Goal: Task Accomplishment & Management: Use online tool/utility

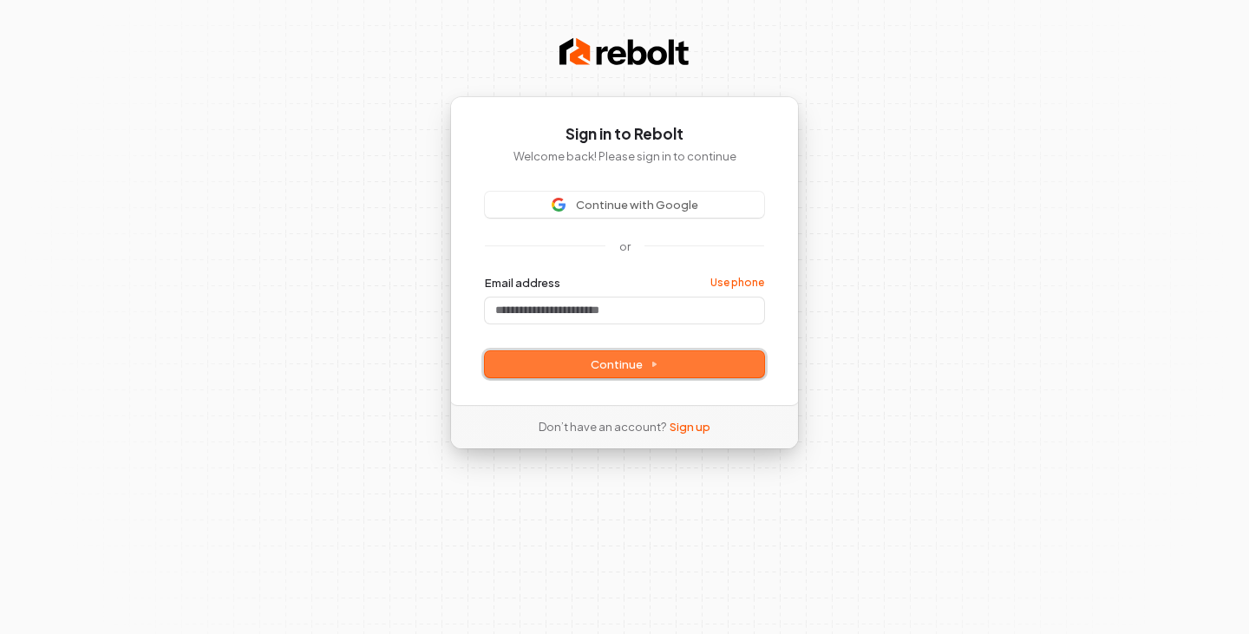
click at [536, 363] on button "Continue" at bounding box center [624, 364] width 279 height 26
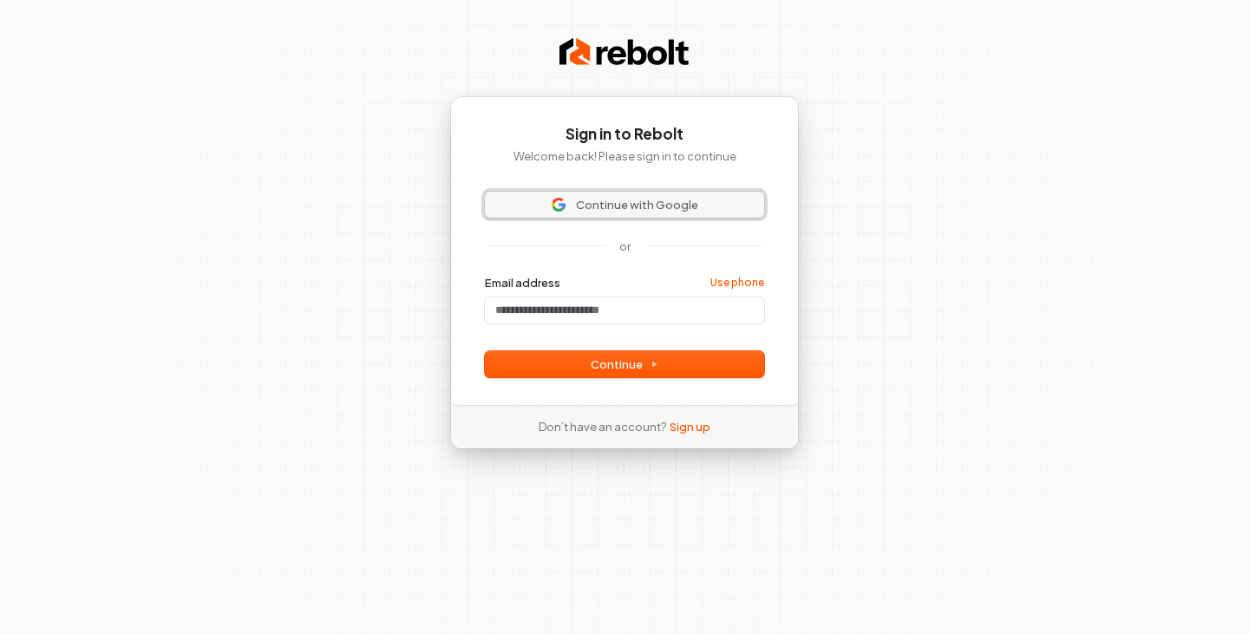
click at [606, 206] on span "Continue with Google" at bounding box center [637, 205] width 122 height 16
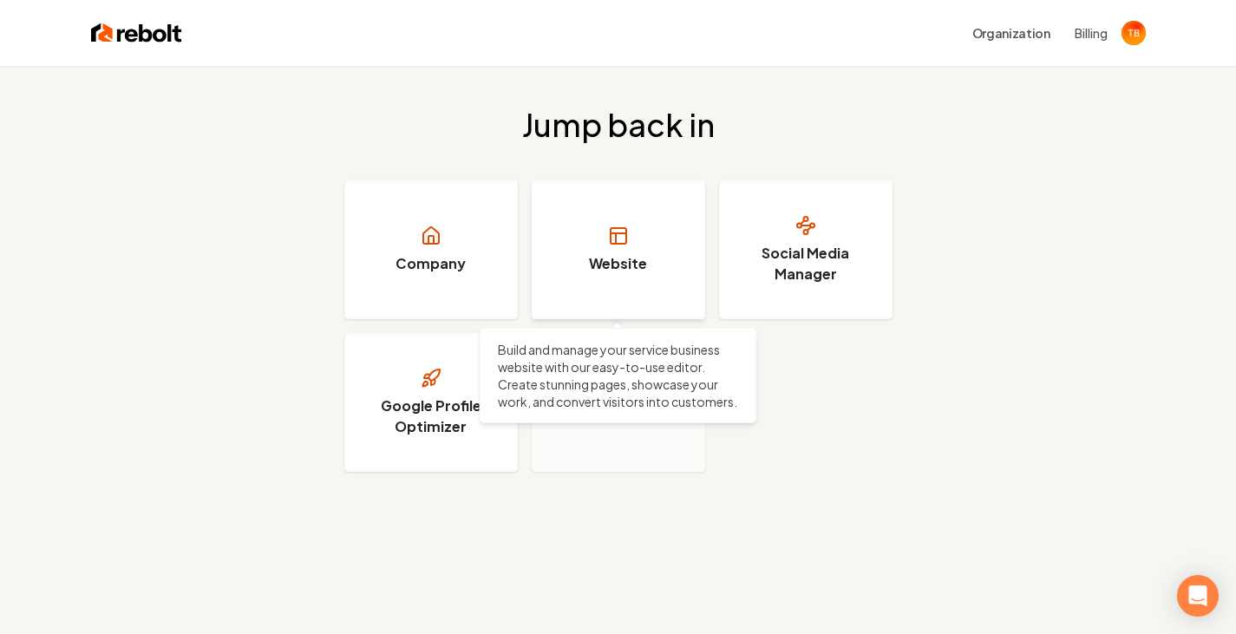
click at [620, 232] on icon at bounding box center [618, 235] width 21 height 21
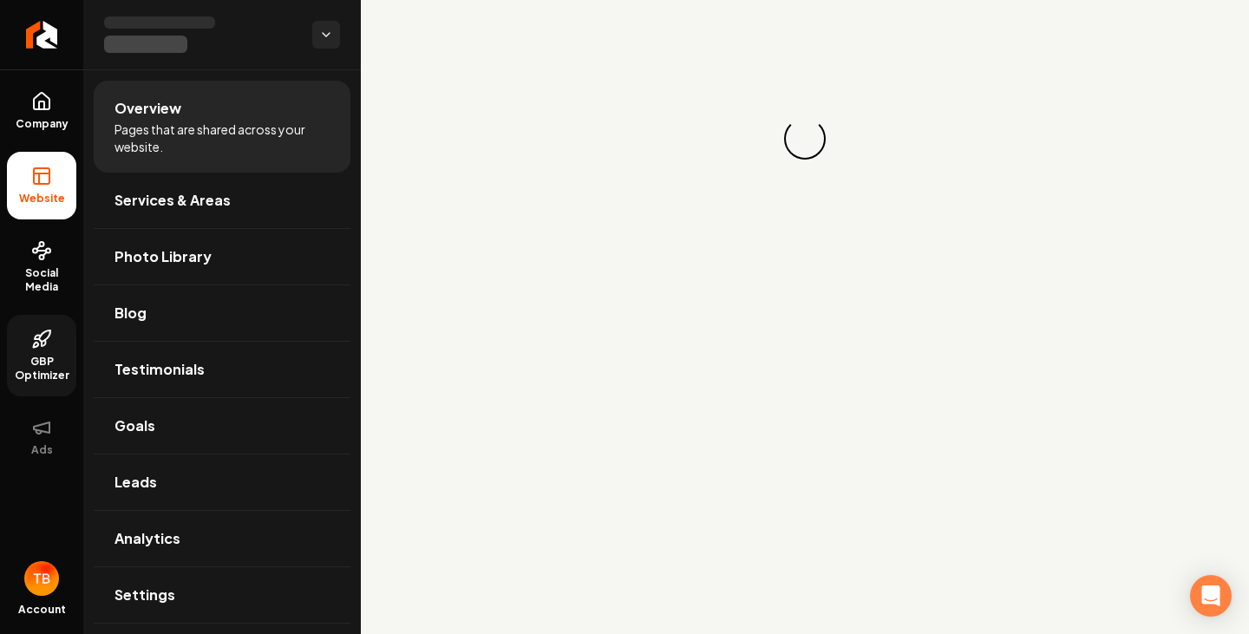
click at [37, 349] on link "GBP Optimizer" at bounding box center [41, 356] width 69 height 82
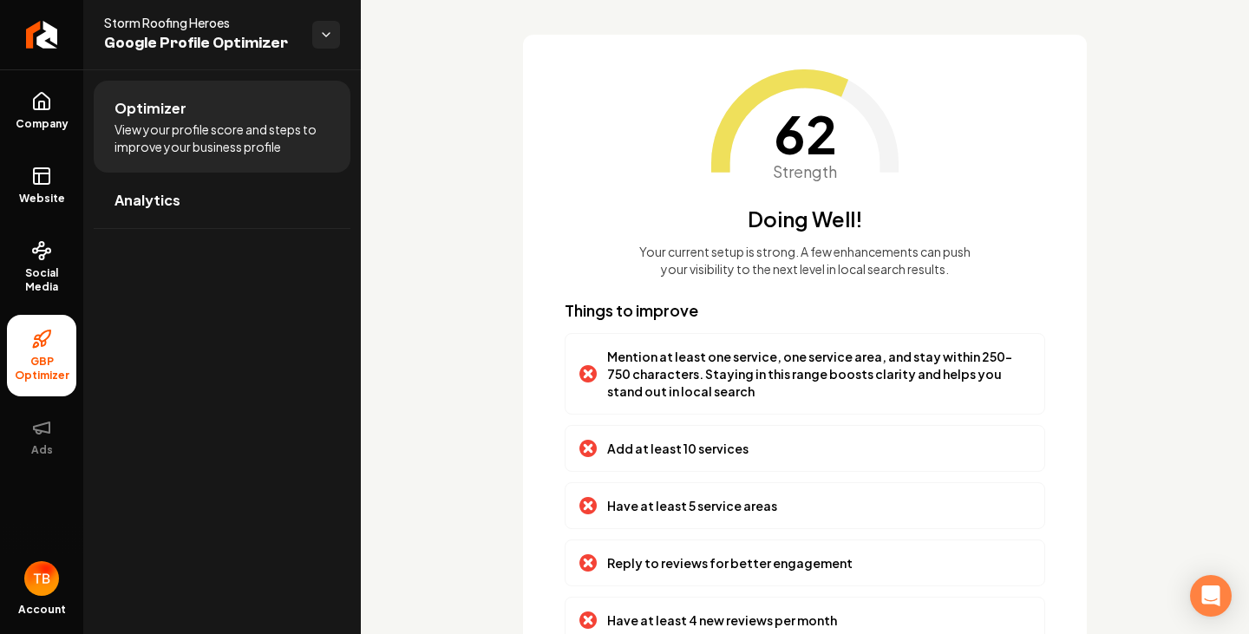
scroll to position [232, 0]
